Goal: Task Accomplishment & Management: Complete application form

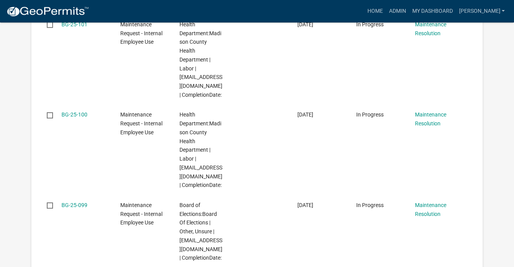
scroll to position [270, 0]
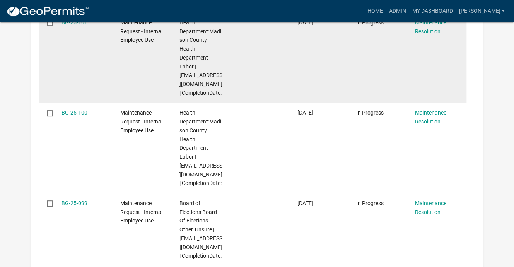
click at [208, 97] on div "Health Department:Madison County Health Department | Labor | [EMAIL_ADDRESS][DO…" at bounding box center [201, 57] width 44 height 79
click at [84, 26] on link "BG-25-101" at bounding box center [74, 22] width 26 height 6
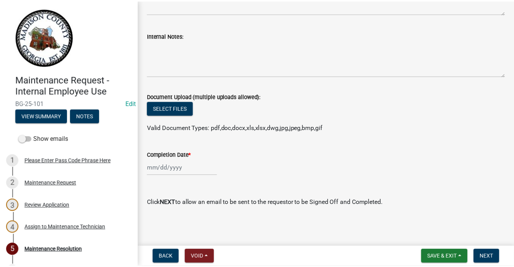
scroll to position [164, 0]
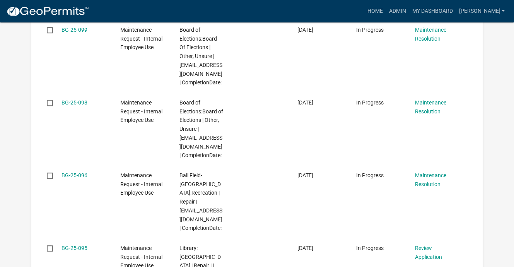
scroll to position [500, 0]
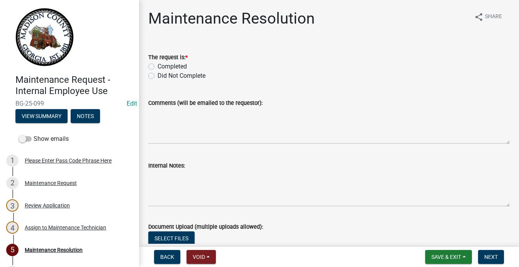
click at [158, 71] on label "Completed" at bounding box center [172, 66] width 29 height 9
click at [158, 67] on input "Completed" at bounding box center [160, 64] width 5 height 5
radio input "true"
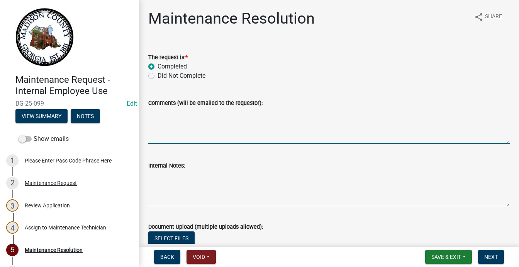
click at [177, 144] on textarea "Comments (will be emailed to the requestor):" at bounding box center [329, 125] width 362 height 36
type textarea "Delivered paper towels & trash can liners"
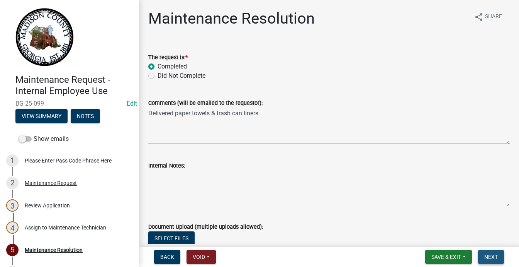
click at [485, 253] on span "Next" at bounding box center [492, 256] width 14 height 6
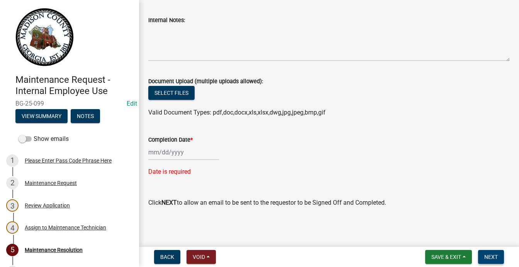
scroll to position [309, 0]
click at [166, 144] on div at bounding box center [183, 152] width 71 height 16
select select "9"
select select "2025"
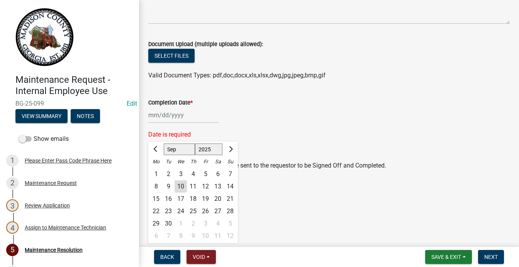
click at [187, 192] on div "10" at bounding box center [181, 186] width 12 height 12
type input "[DATE]"
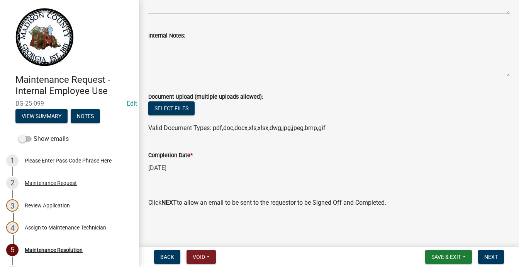
scroll to position [318, 0]
click at [478, 250] on button "Next" at bounding box center [491, 257] width 26 height 14
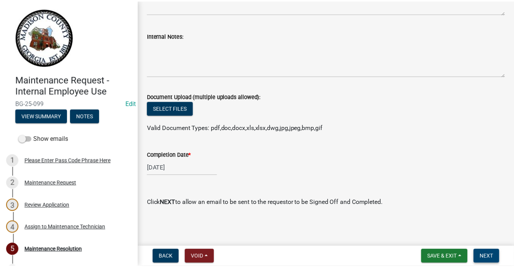
scroll to position [0, 0]
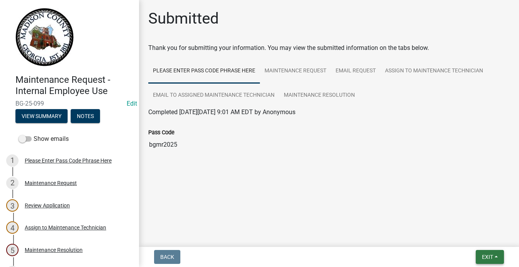
click at [482, 253] on span "Exit" at bounding box center [487, 256] width 11 height 6
click at [443, 222] on button "Save & Exit" at bounding box center [474, 229] width 62 height 19
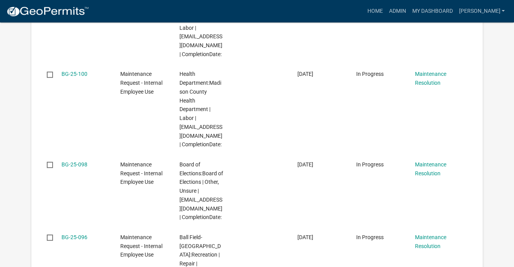
scroll to position [464, 0]
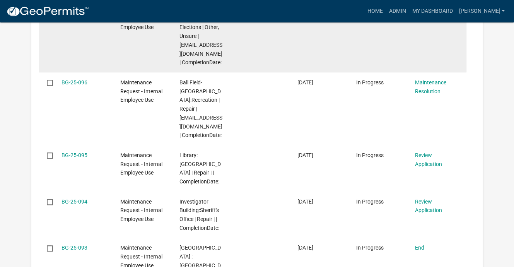
click at [87, 13] on link "BG-25-098" at bounding box center [74, 10] width 26 height 6
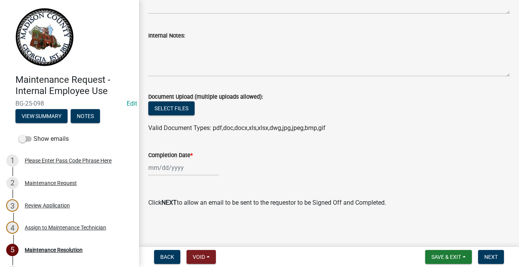
scroll to position [318, 0]
click at [478, 250] on button "Next" at bounding box center [491, 257] width 26 height 14
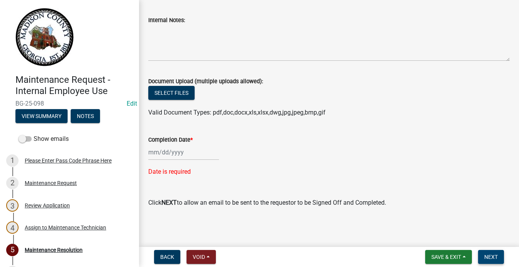
scroll to position [226, 0]
